Goal: Task Accomplishment & Management: Complete application form

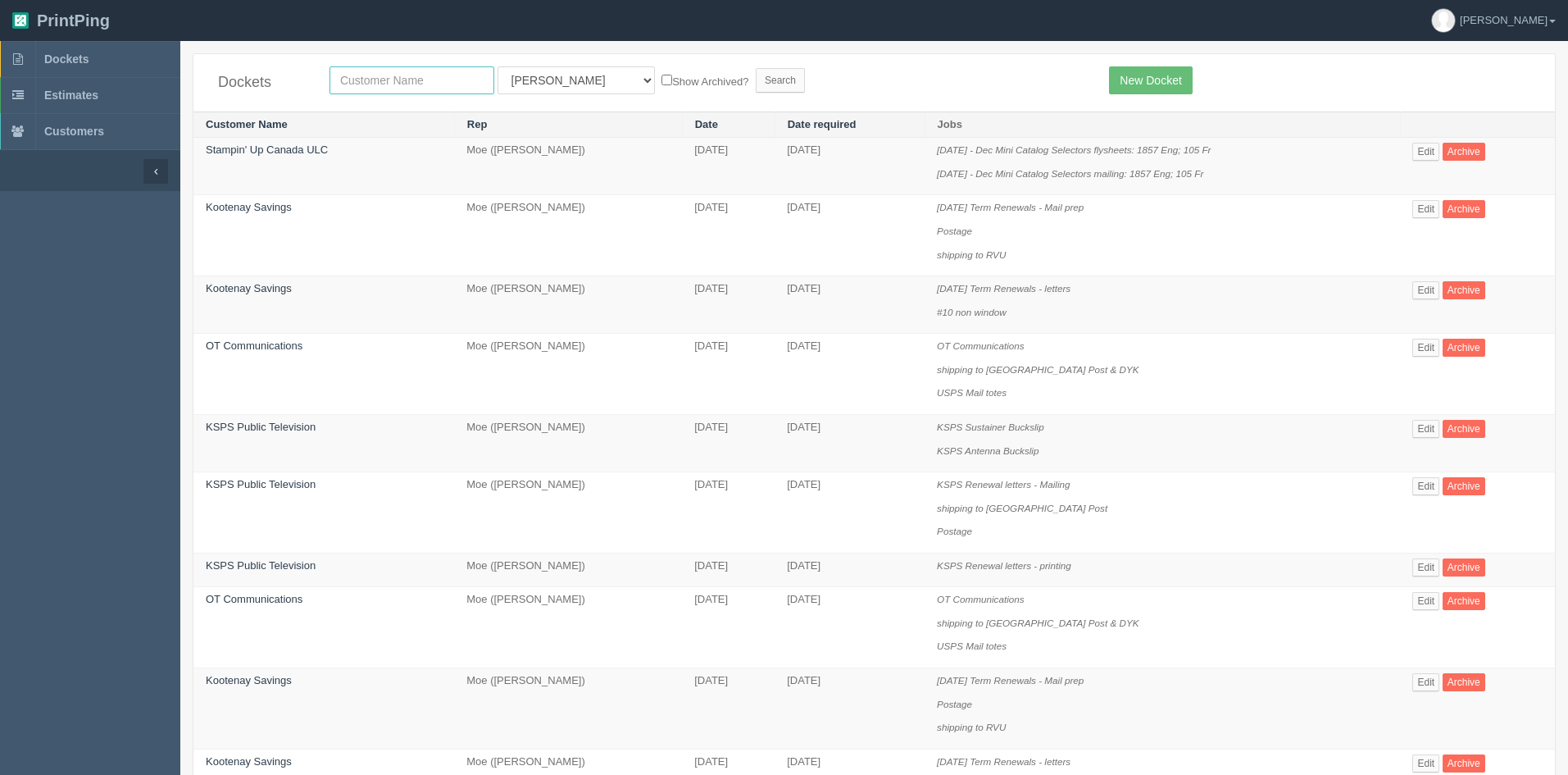
click at [408, 84] on input "text" at bounding box center [412, 81] width 164 height 28
type input "ksps"
click at [756, 77] on input "Search" at bounding box center [781, 81] width 50 height 25
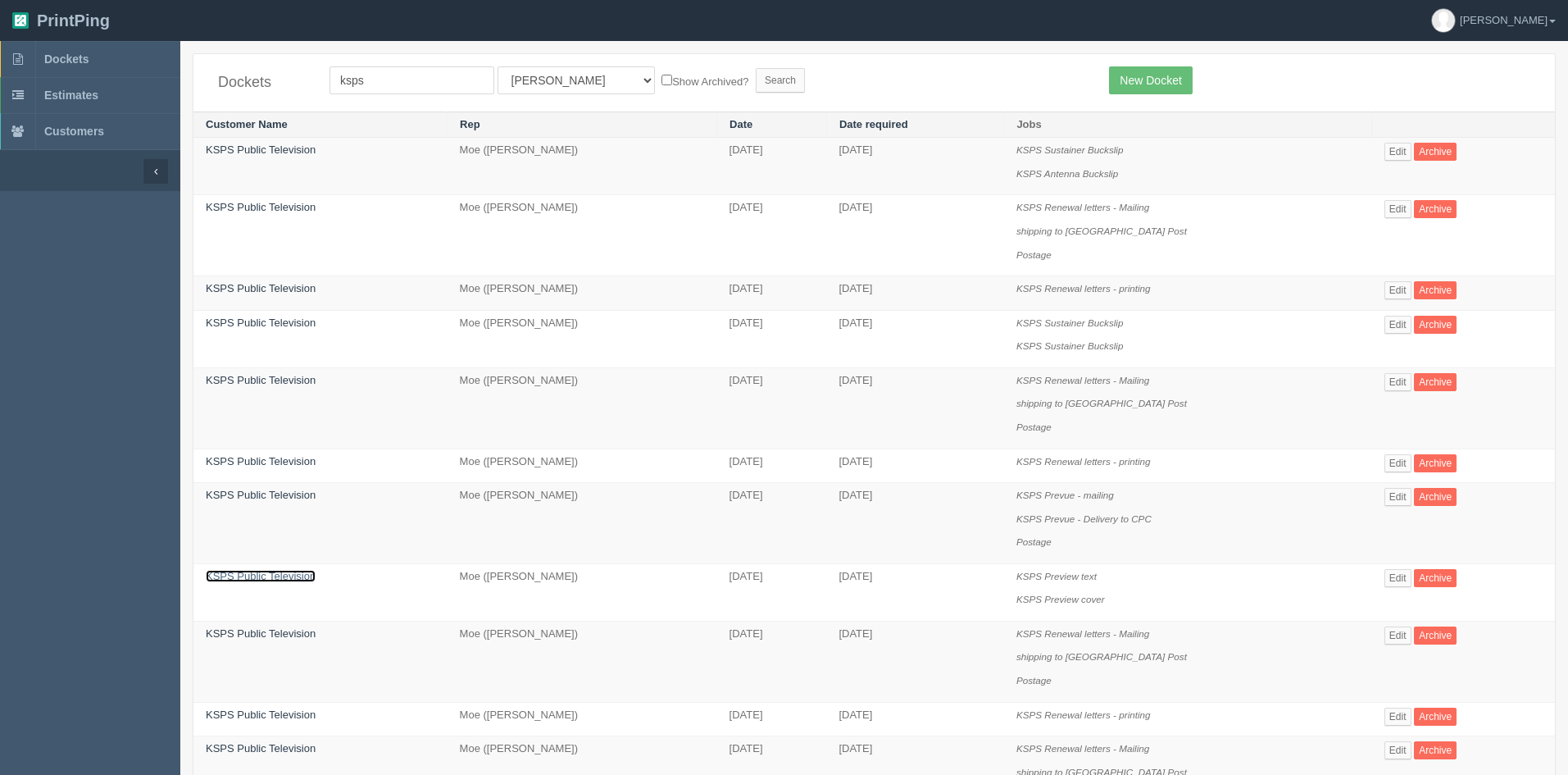
click at [268, 579] on link "KSPS Public Television" at bounding box center [261, 576] width 110 height 12
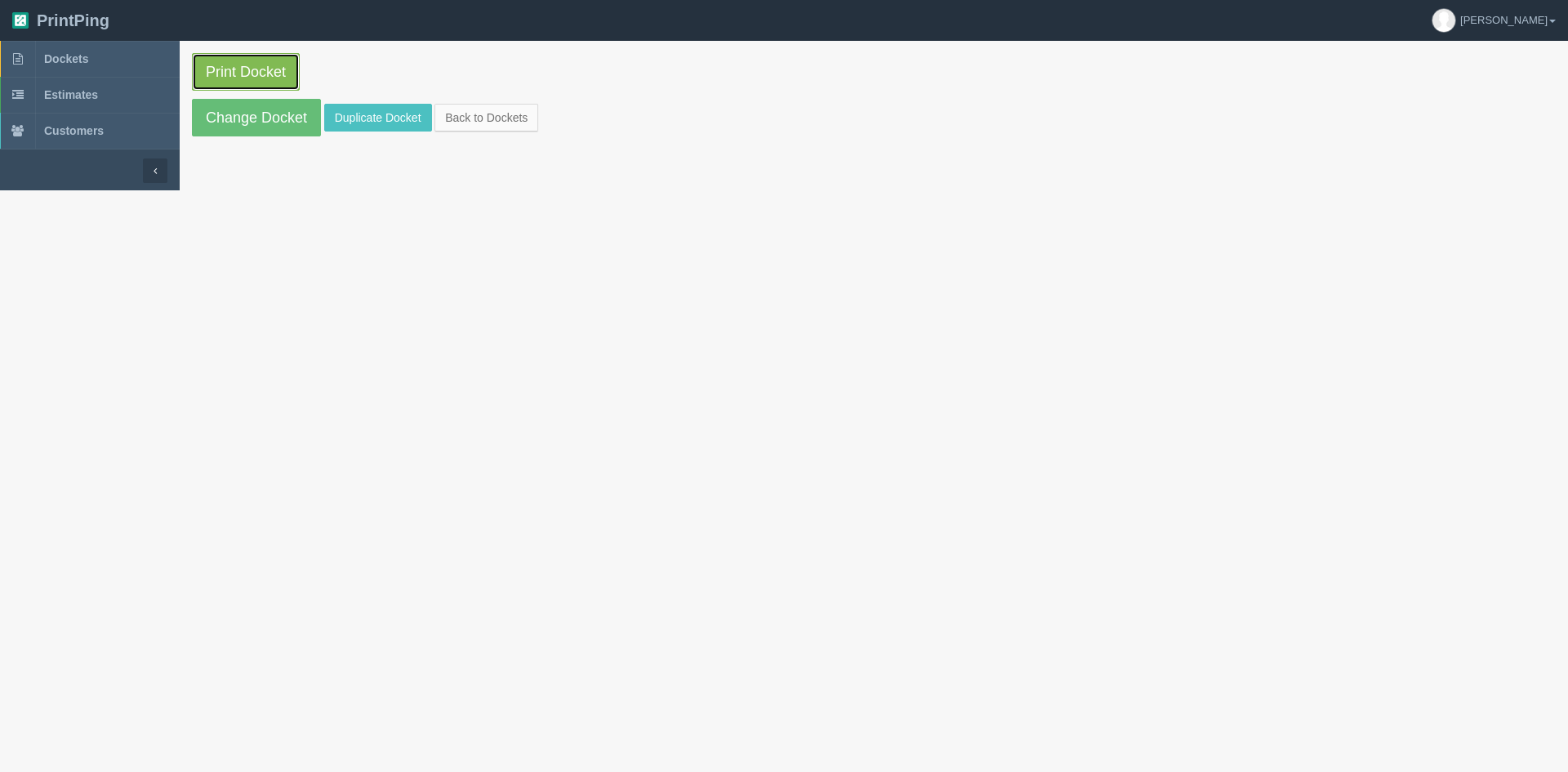
click at [234, 68] on link "Print Docket" at bounding box center [246, 71] width 107 height 38
click at [410, 119] on link "Duplicate Docket" at bounding box center [378, 118] width 107 height 28
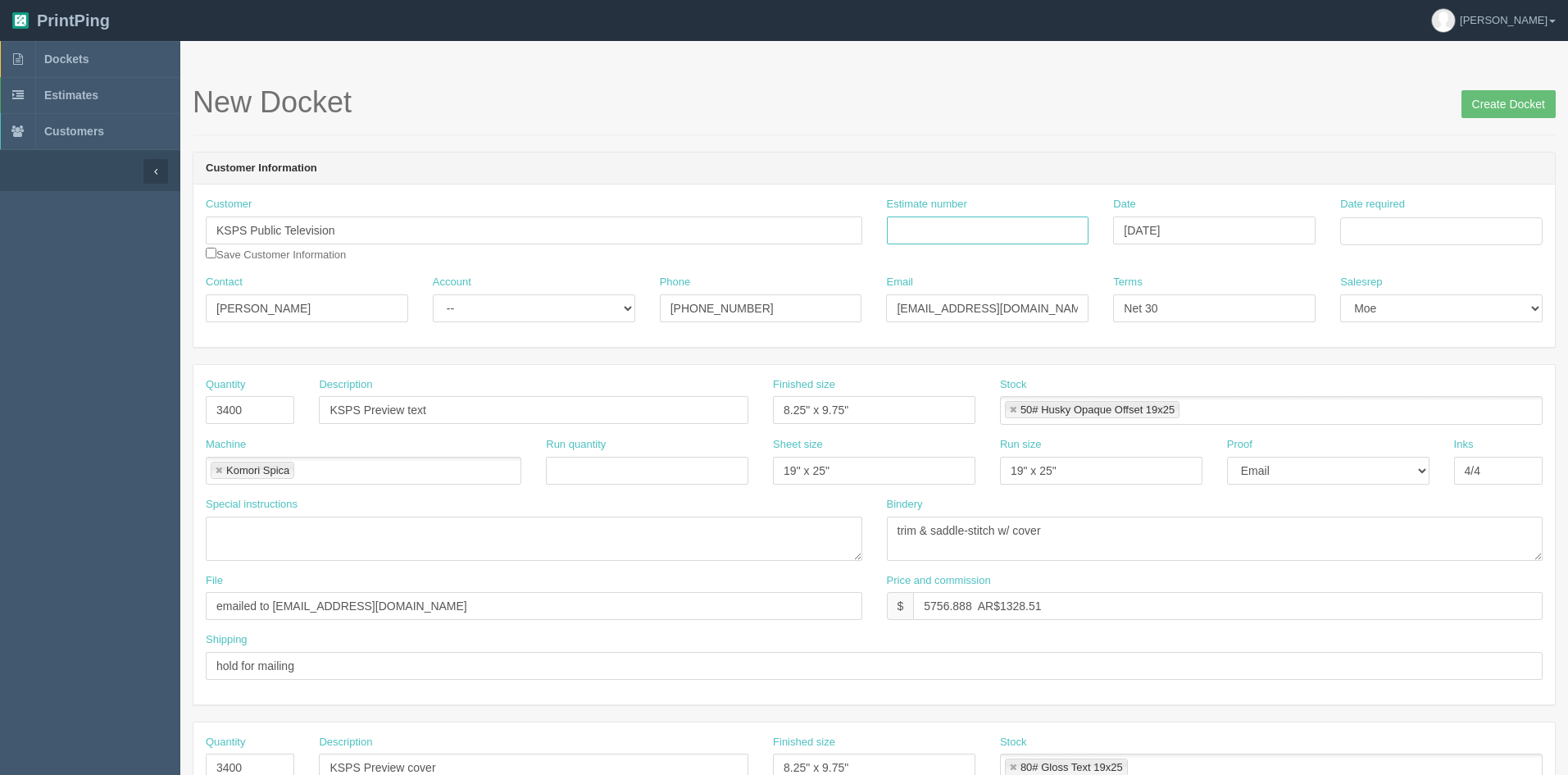
click at [953, 229] on input "Estimate number" at bounding box center [988, 231] width 203 height 28
type input "85999"
click at [1388, 226] on input "Date required" at bounding box center [1442, 232] width 203 height 28
click at [1441, 383] on td "21" at bounding box center [1445, 388] width 21 height 24
type input "August 21, 2025"
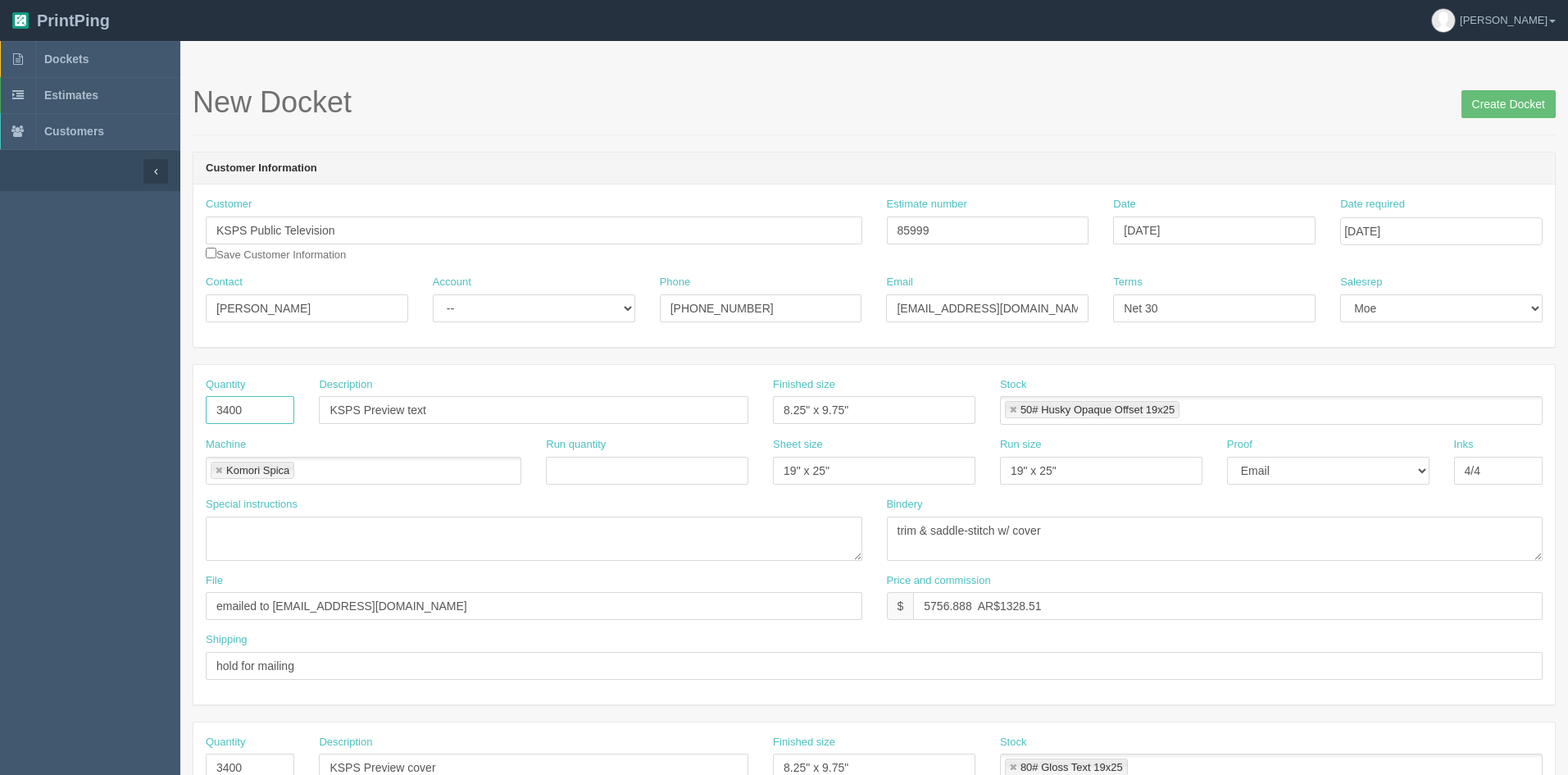
click at [230, 408] on input "3400" at bounding box center [250, 411] width 88 height 28
type input "3200"
drag, startPoint x: 974, startPoint y: 602, endPoint x: 919, endPoint y: 602, distance: 55.0
click at [919, 602] on input "5756.888 AR$1328.51" at bounding box center [1228, 606] width 630 height 28
drag, startPoint x: 1001, startPoint y: 604, endPoint x: 1048, endPoint y: 601, distance: 47.1
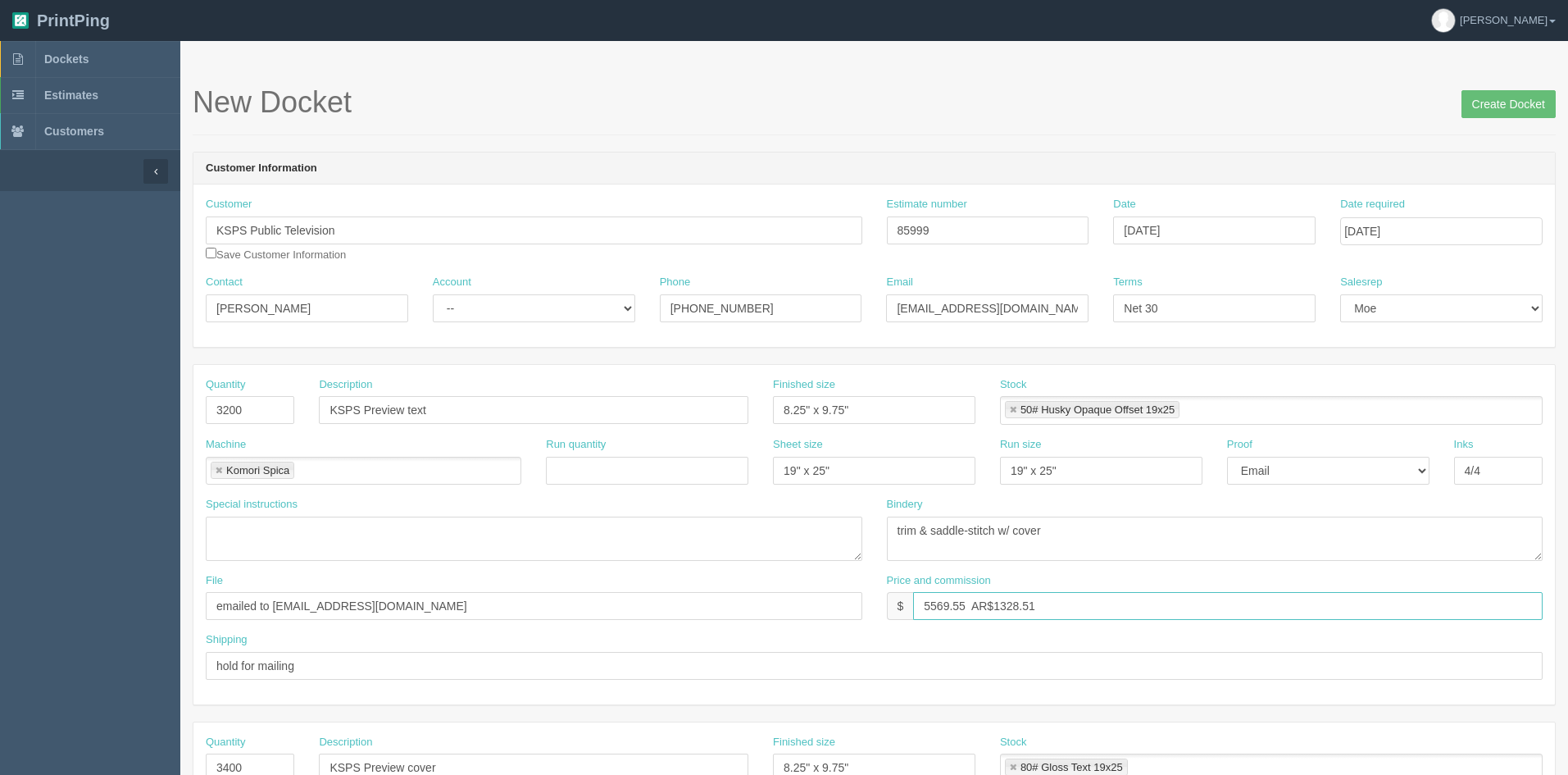
click at [1048, 601] on input "5569.55 AR$1328.51" at bounding box center [1228, 606] width 630 height 28
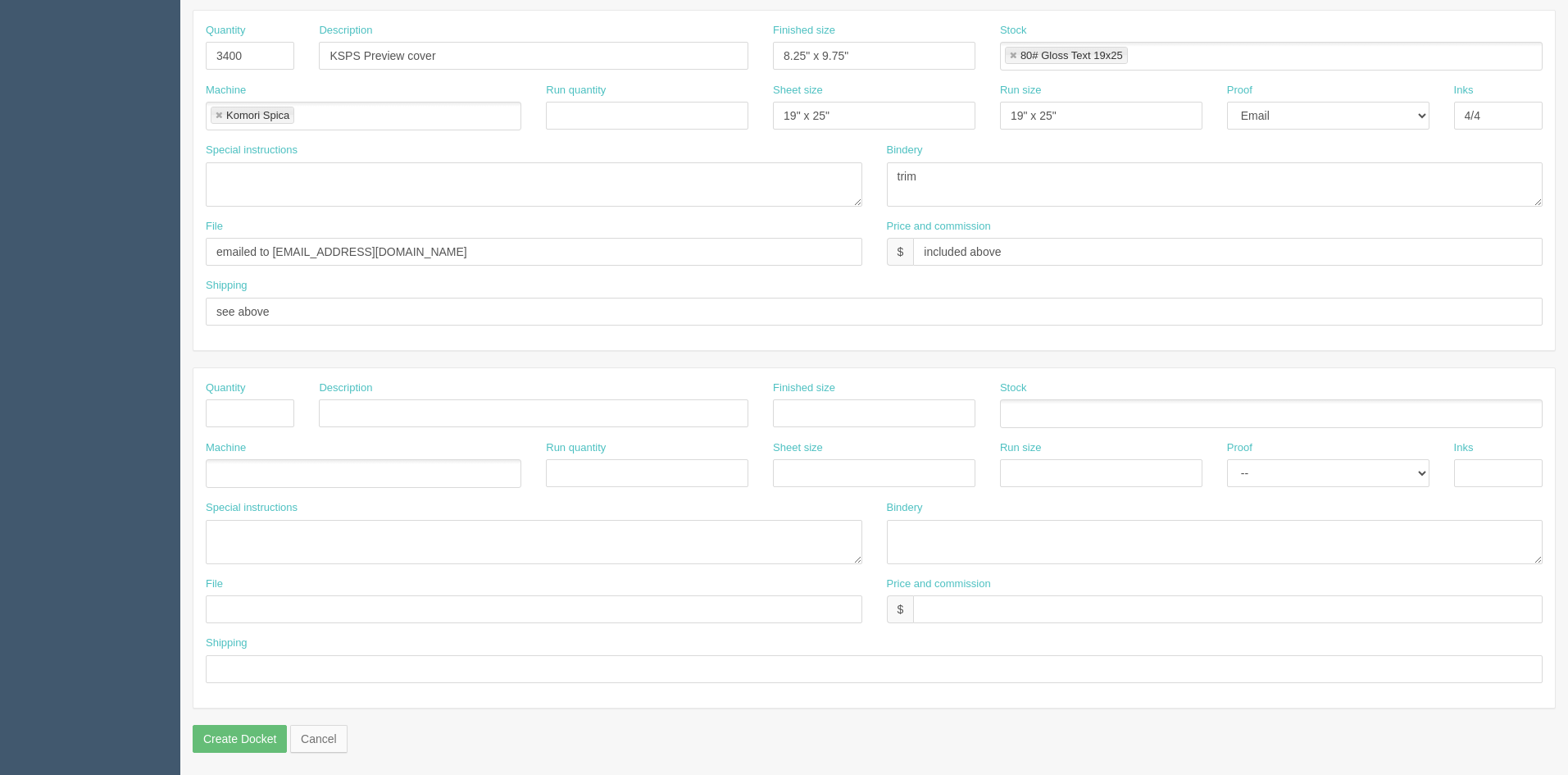
scroll to position [714, 0]
type input "5569.55 AR$1285.28"
click at [259, 725] on input "Create Docket" at bounding box center [240, 738] width 95 height 28
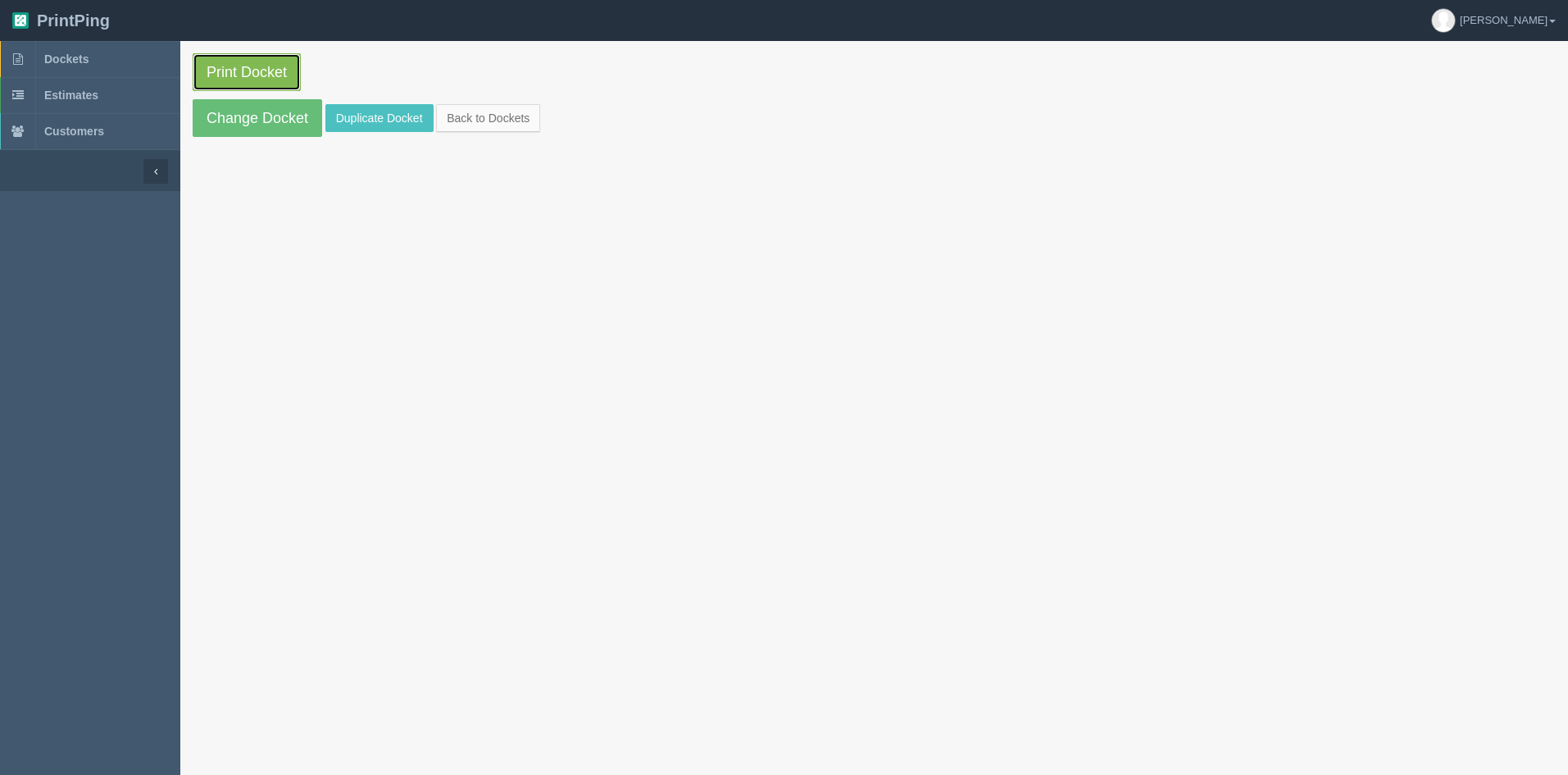
click at [252, 76] on link "Print Docket" at bounding box center [247, 72] width 108 height 38
click at [348, 105] on link "Duplicate Docket" at bounding box center [379, 119] width 108 height 28
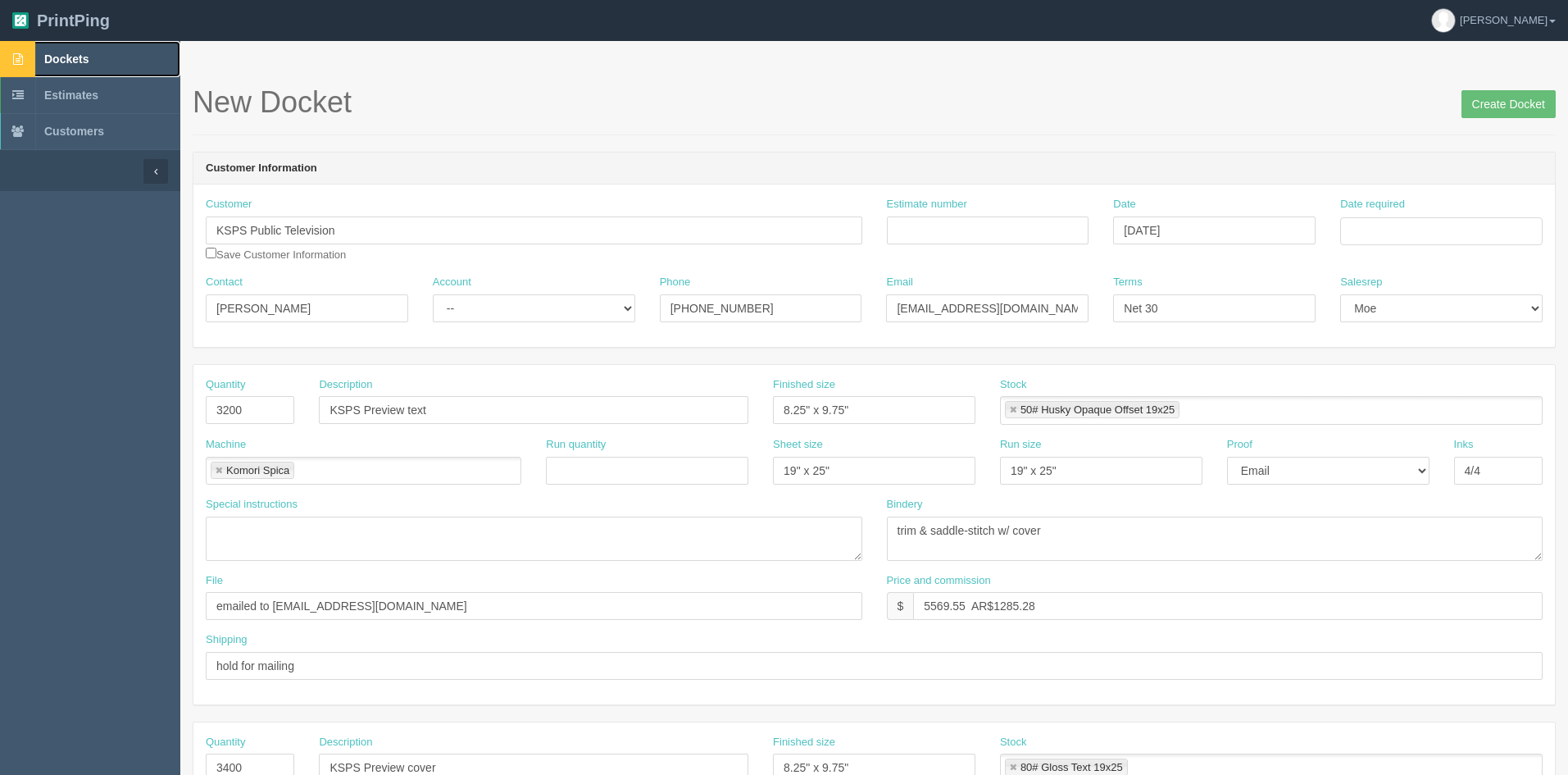
click at [57, 46] on link "Dockets" at bounding box center [90, 58] width 180 height 36
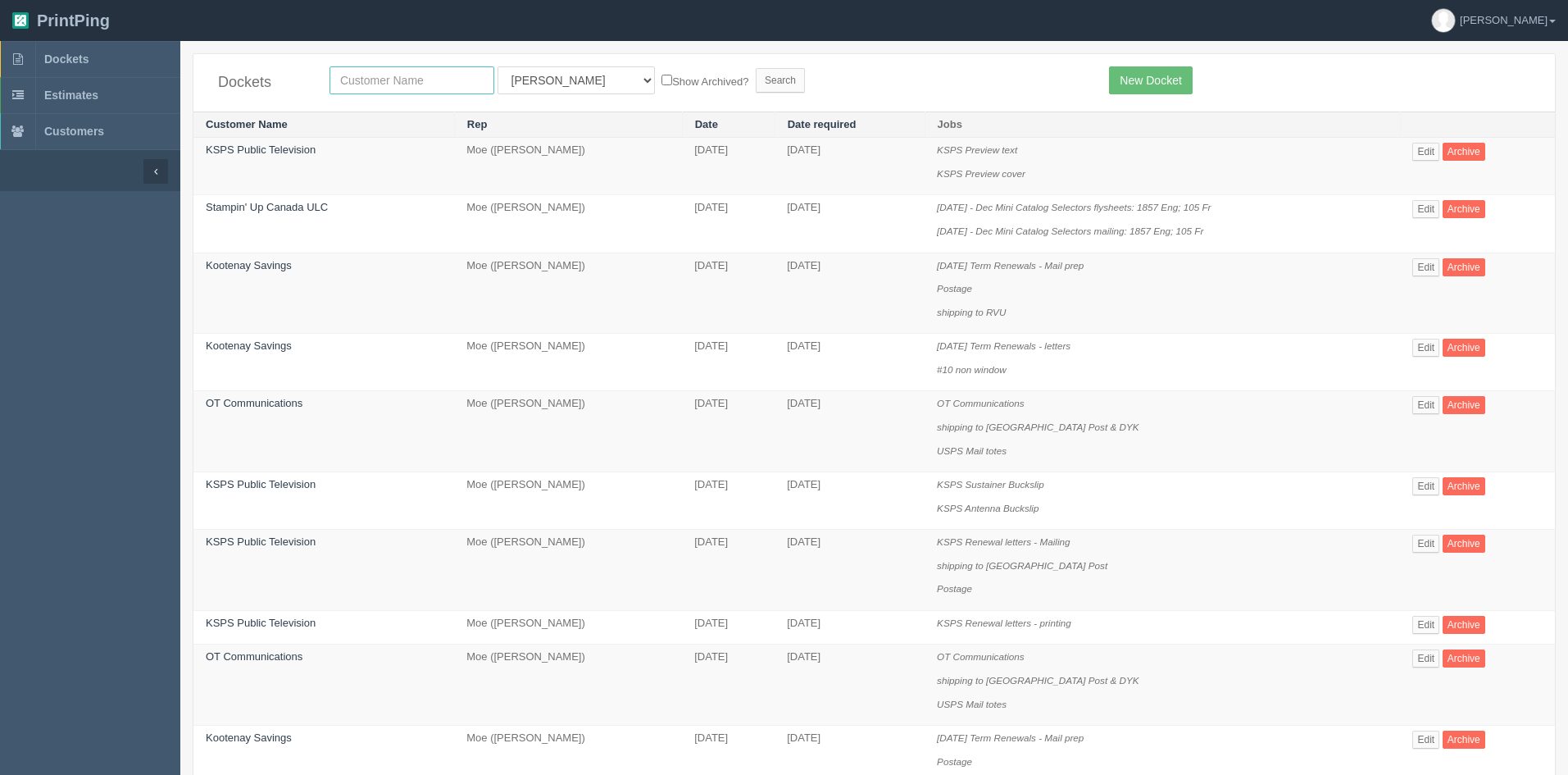
click at [432, 65] on div "Dockets All Users Ali Ali Test 1 Aly Amy Ankit Arif Brandon Dan France Greg Jim…" at bounding box center [875, 82] width 1362 height 58
type input "ksps"
click at [756, 82] on input "Search" at bounding box center [781, 81] width 50 height 25
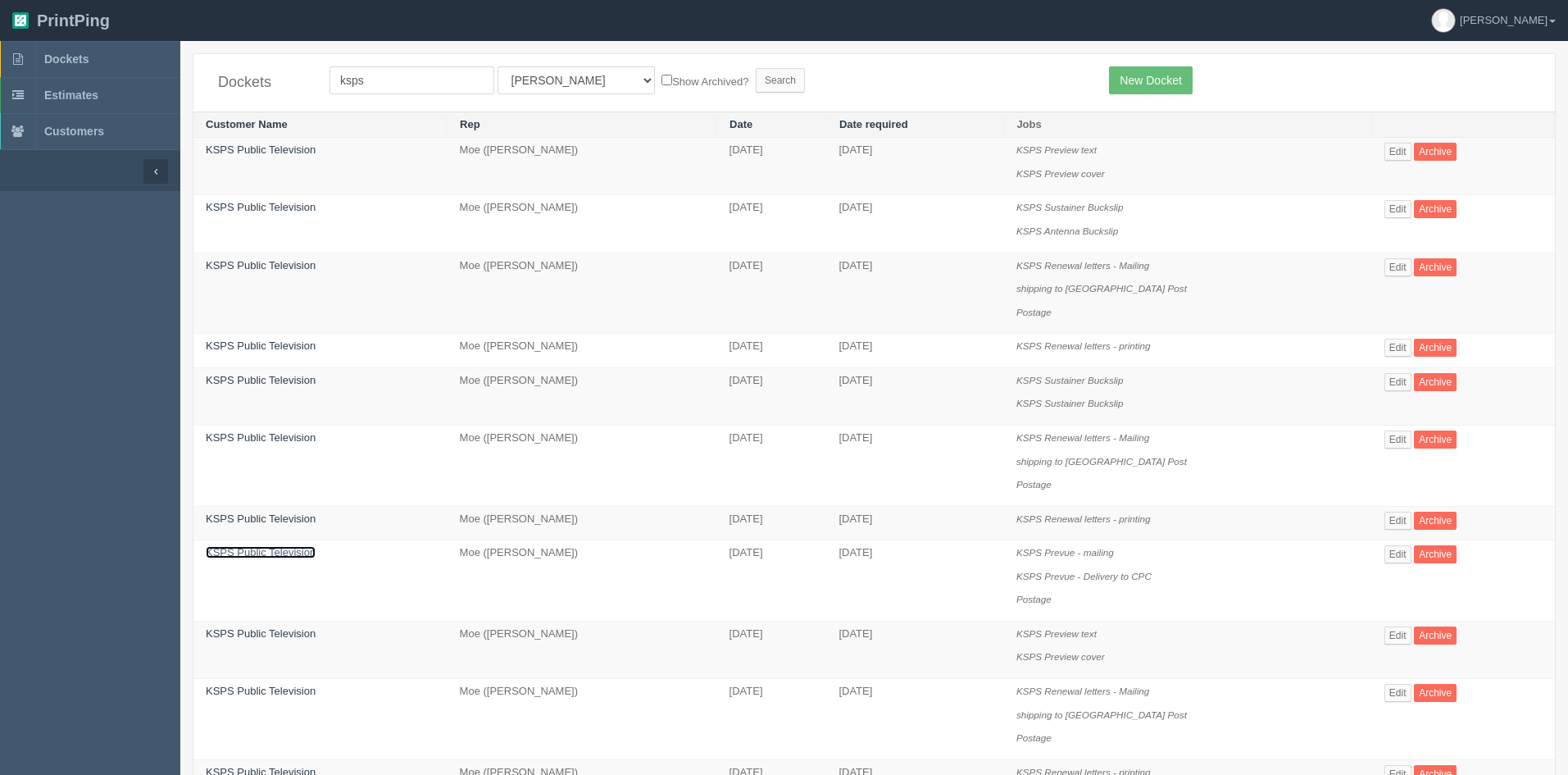
click at [298, 555] on link "KSPS Public Television" at bounding box center [261, 552] width 110 height 12
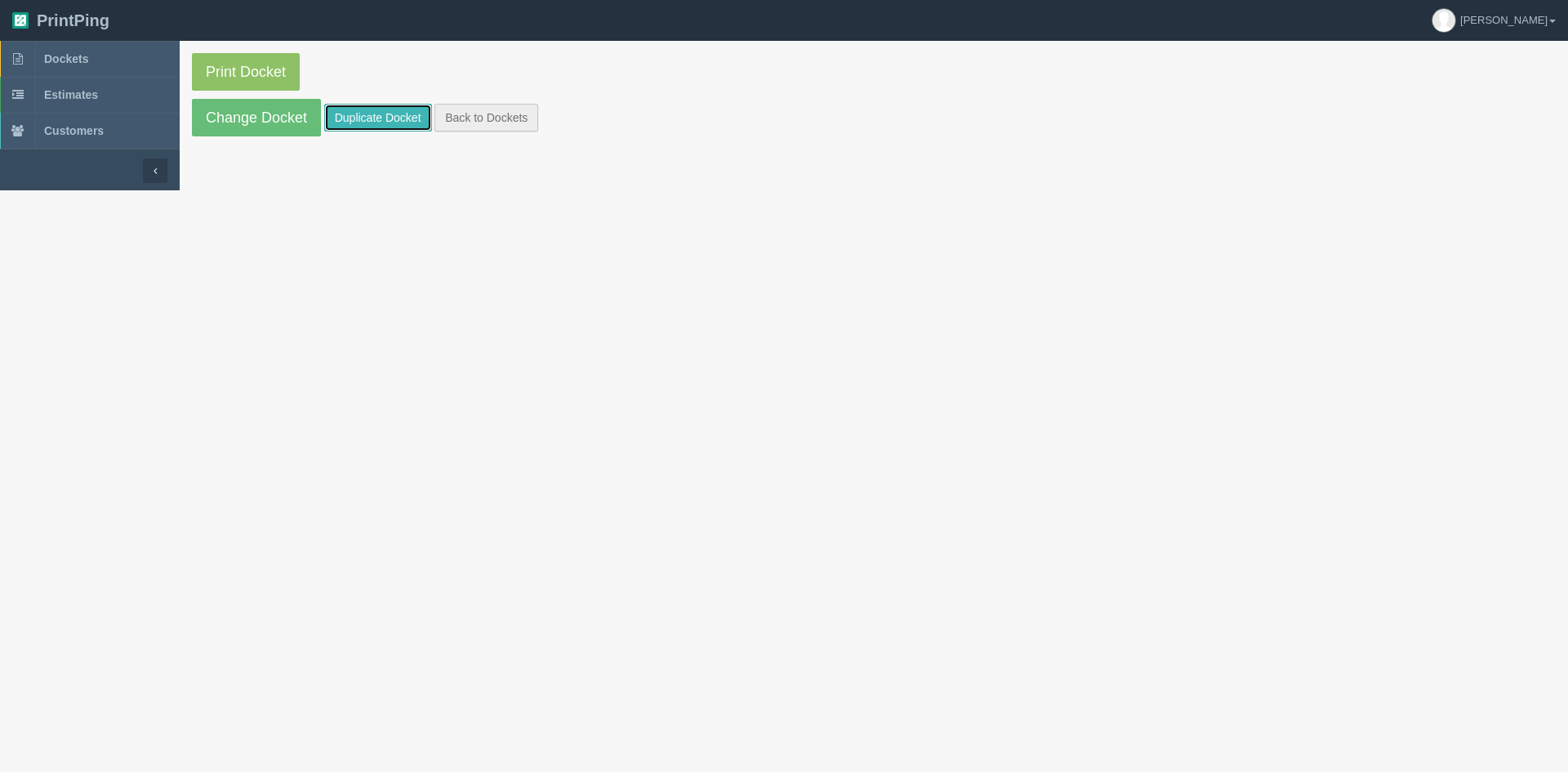
drag, startPoint x: 380, startPoint y: 113, endPoint x: 485, endPoint y: 115, distance: 105.0
click at [382, 113] on link "Duplicate Docket" at bounding box center [378, 118] width 107 height 28
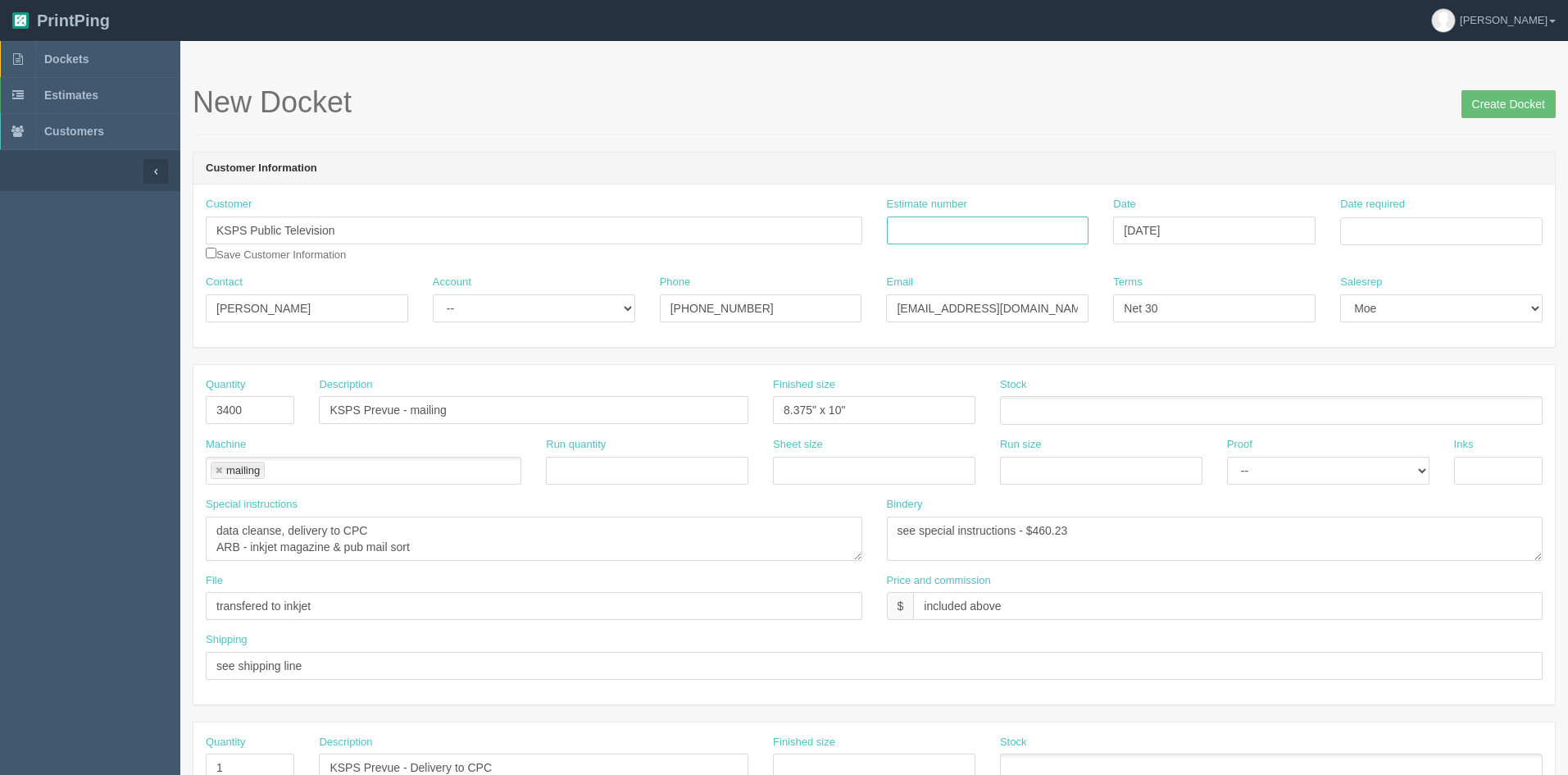
click at [972, 222] on input "Estimate number" at bounding box center [988, 231] width 203 height 28
type input "85999"
click at [1363, 233] on input "Date required" at bounding box center [1442, 232] width 203 height 28
click at [1444, 383] on td "21" at bounding box center [1445, 388] width 21 height 24
type input "August 21, 2025"
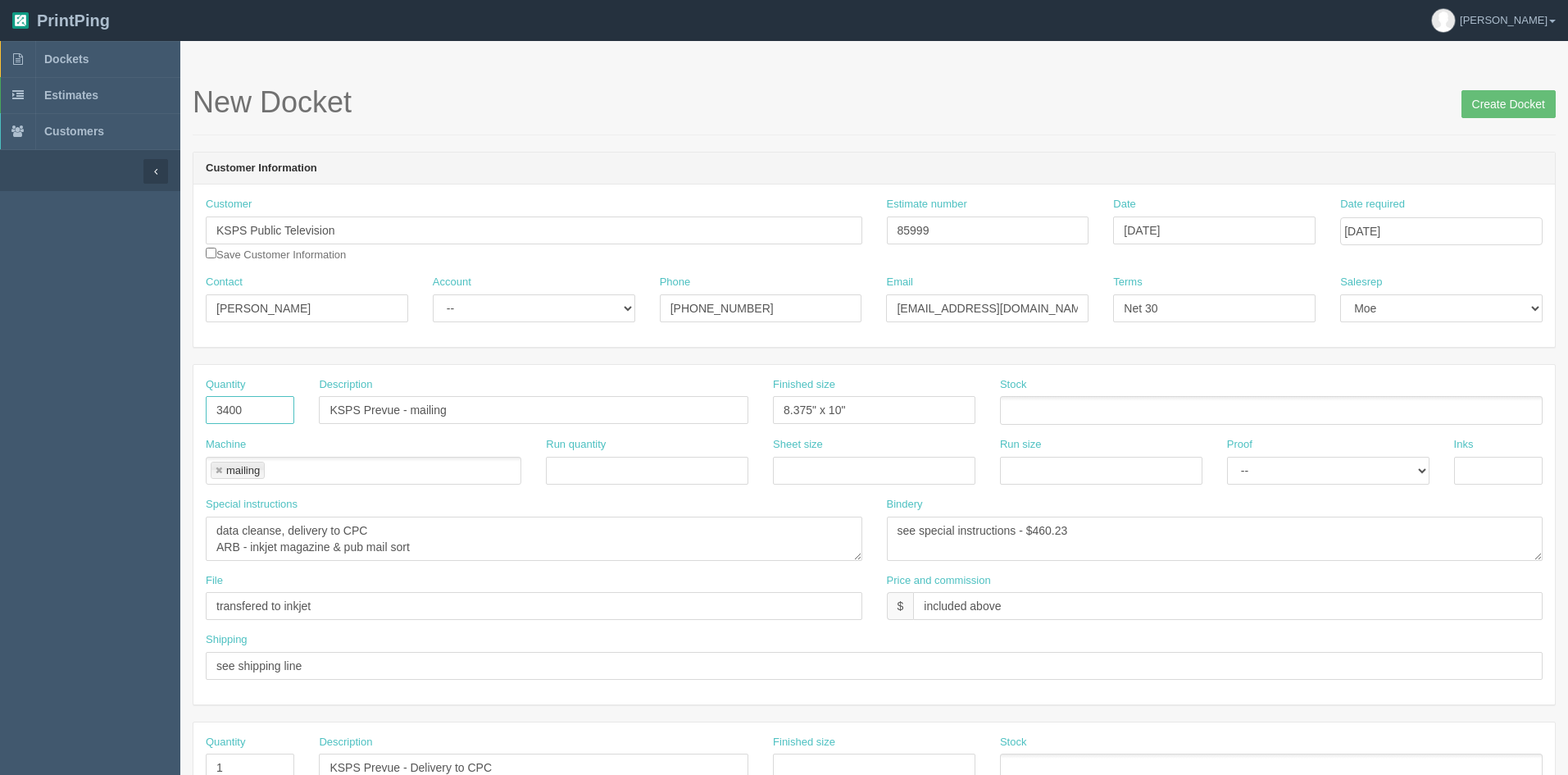
drag, startPoint x: 264, startPoint y: 418, endPoint x: 163, endPoint y: 390, distance: 104.8
click at [163, 391] on section "Dockets Estimates Customers" at bounding box center [784, 764] width 1568 height 1448
type input "3111"
drag, startPoint x: 1080, startPoint y: 528, endPoint x: 1039, endPoint y: 525, distance: 41.1
click at [1039, 525] on textarea "see special instructions - $460.23" at bounding box center [1215, 539] width 657 height 44
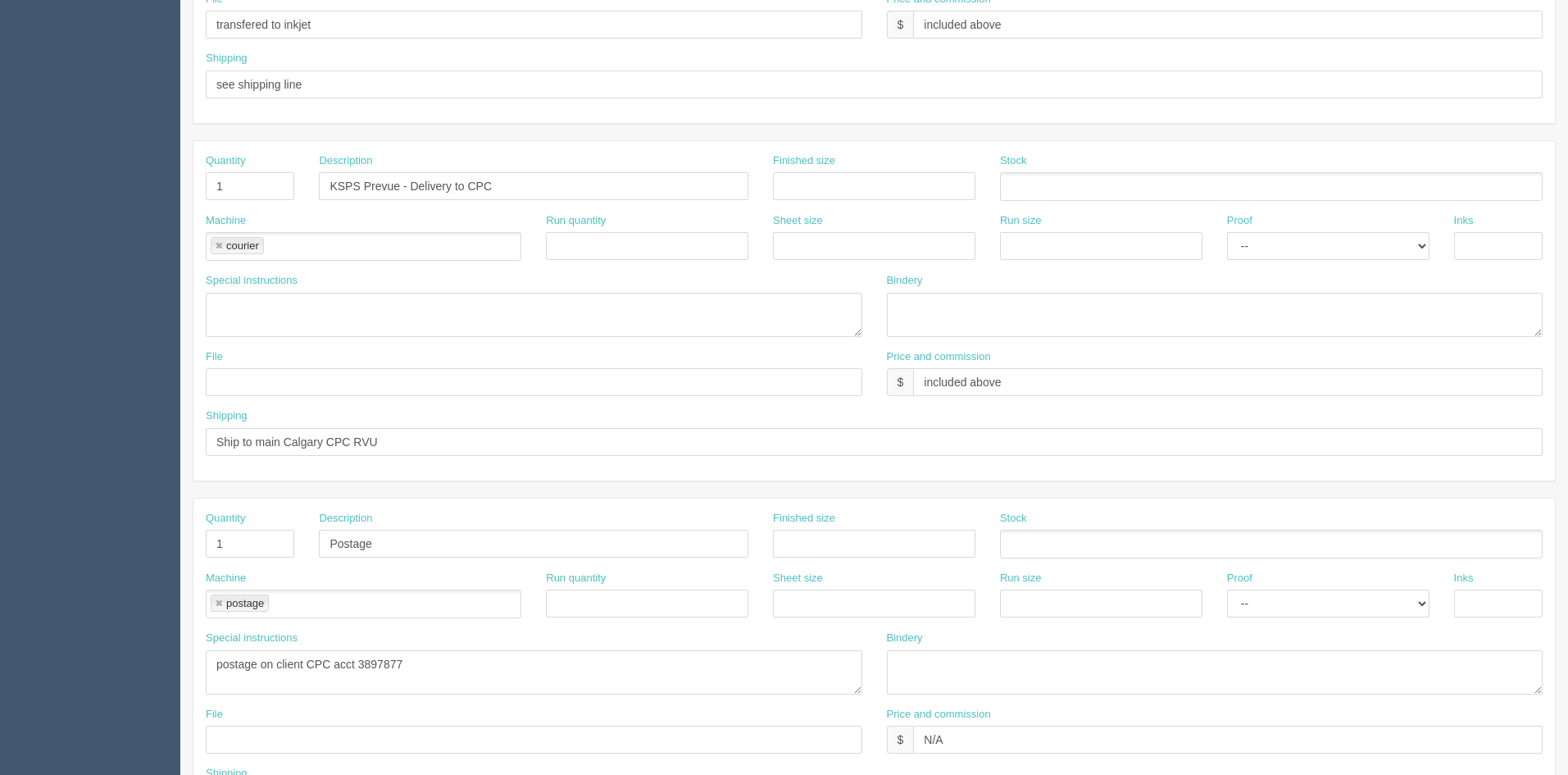
scroll to position [714, 0]
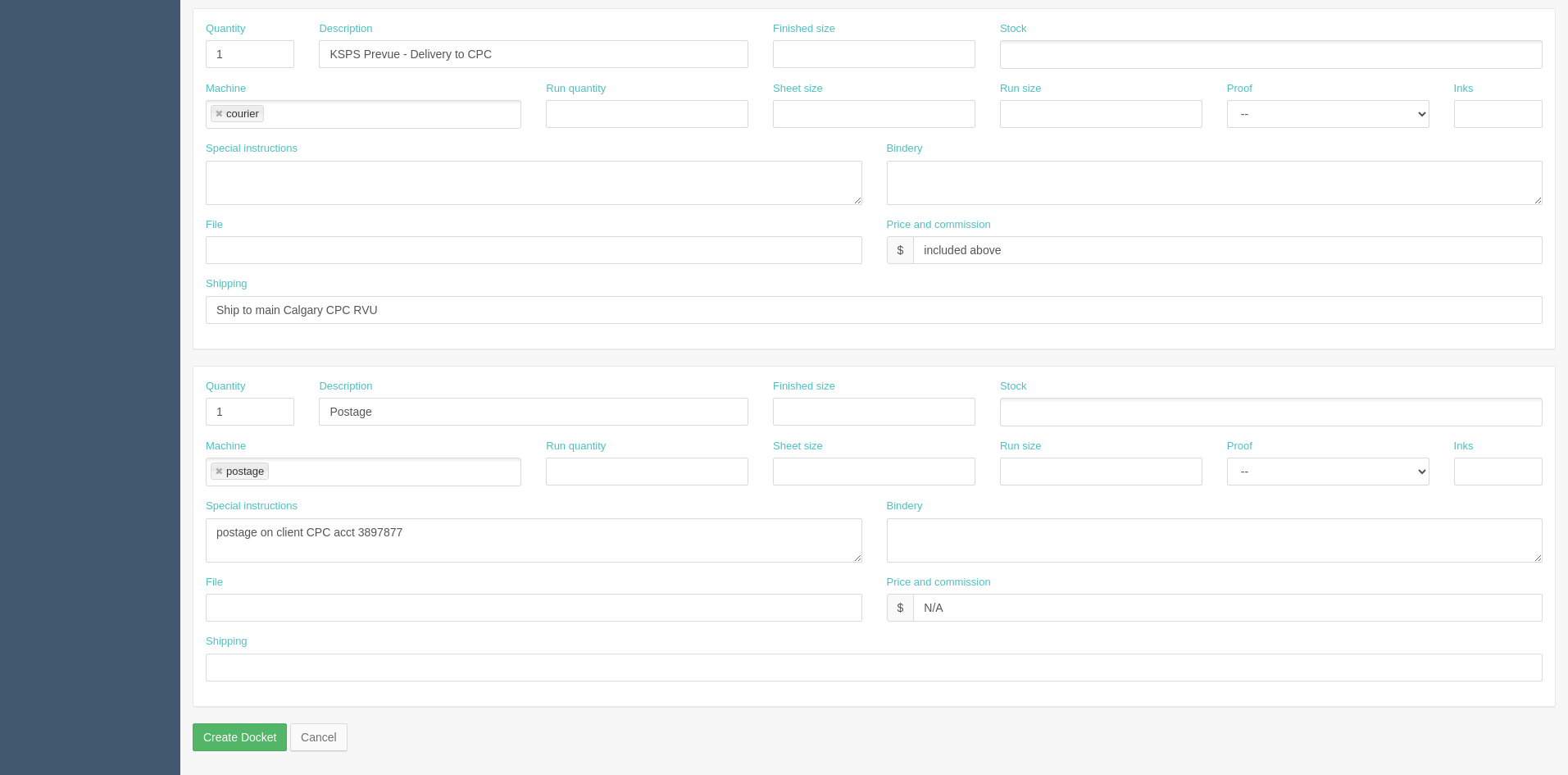
type textarea "see special instructions - $436.44"
click at [228, 744] on input "Create Docket" at bounding box center [240, 738] width 95 height 28
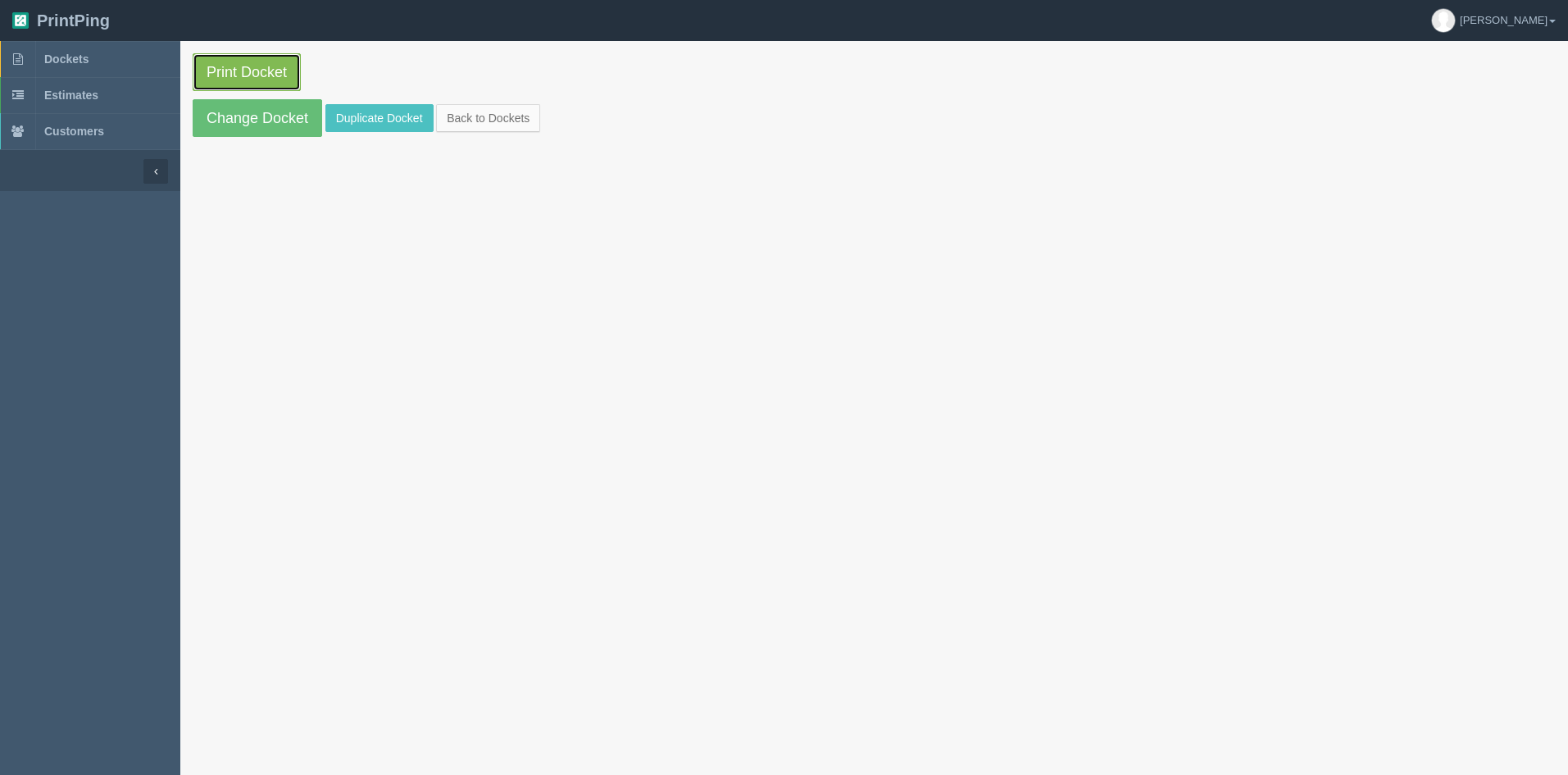
click at [265, 80] on link "Print Docket" at bounding box center [247, 72] width 108 height 38
